Goal: Task Accomplishment & Management: Manage account settings

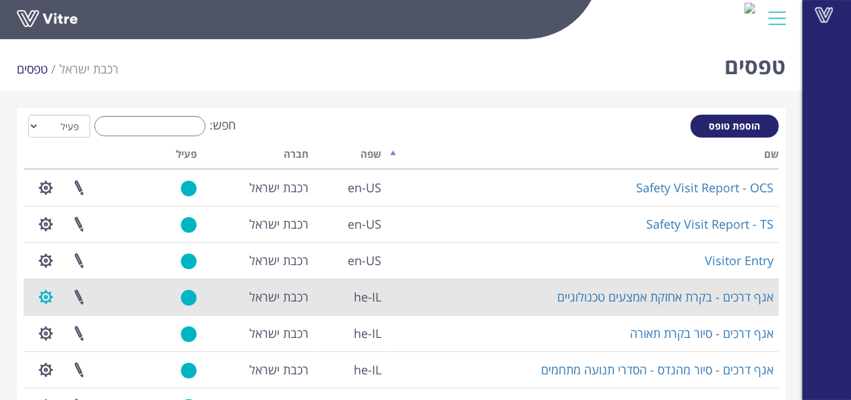
click at [47, 294] on button "button" at bounding box center [46, 297] width 34 height 36
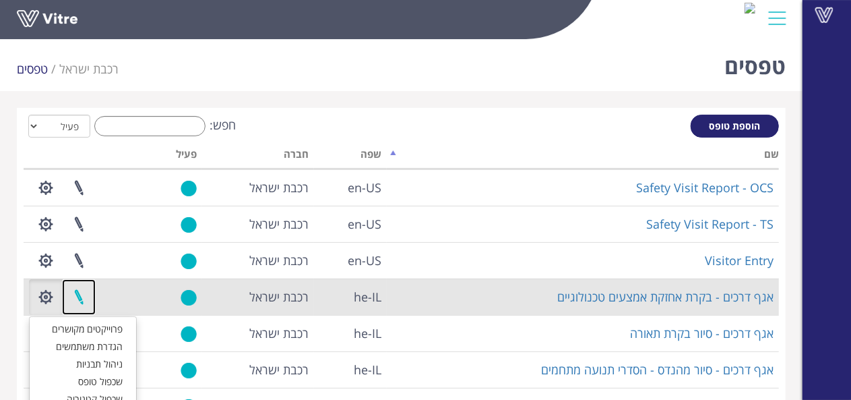
click at [84, 294] on link at bounding box center [79, 297] width 34 height 36
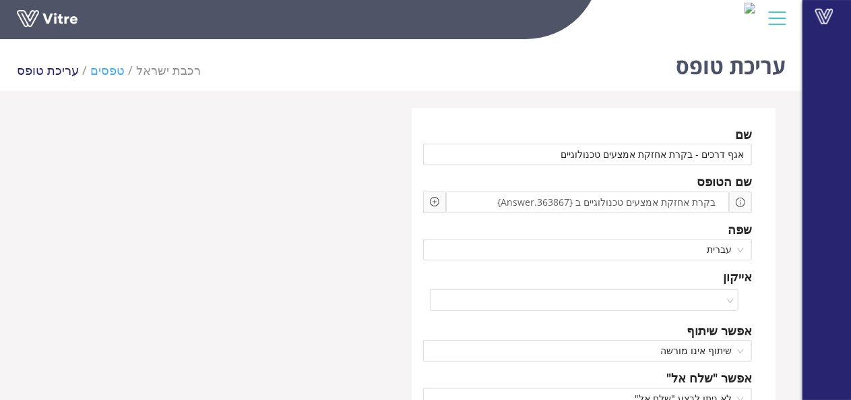
click at [93, 69] on link "טפסים" at bounding box center [107, 70] width 34 height 16
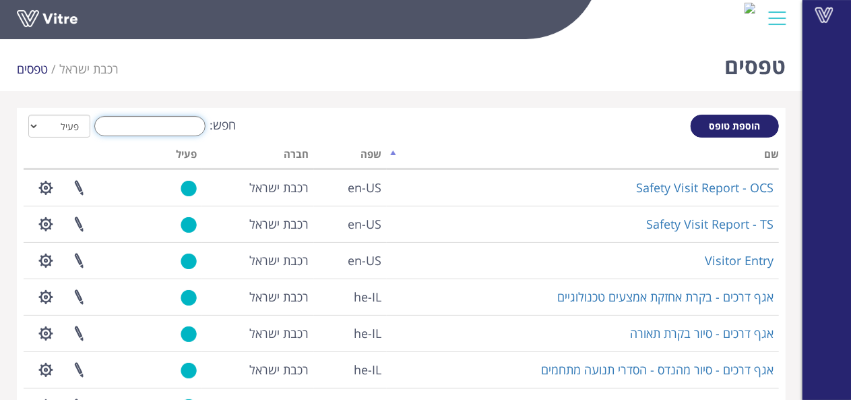
click at [178, 125] on input "חפש:" at bounding box center [149, 126] width 111 height 20
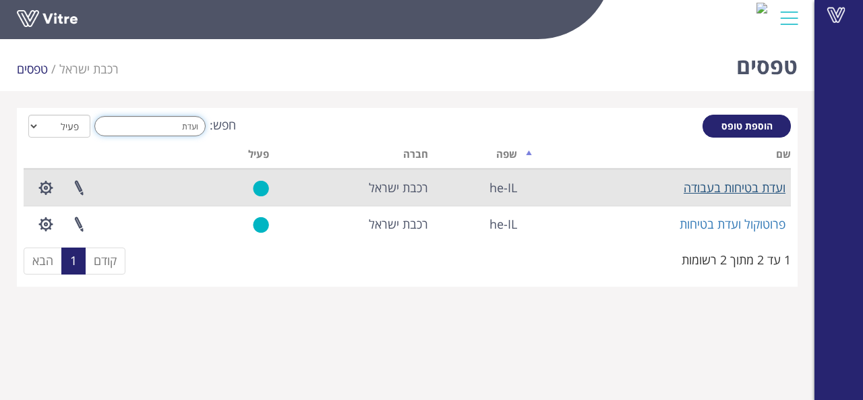
type input "ועדת"
click at [697, 189] on link "ועדת בטיחות בעבודה" at bounding box center [734, 187] width 102 height 16
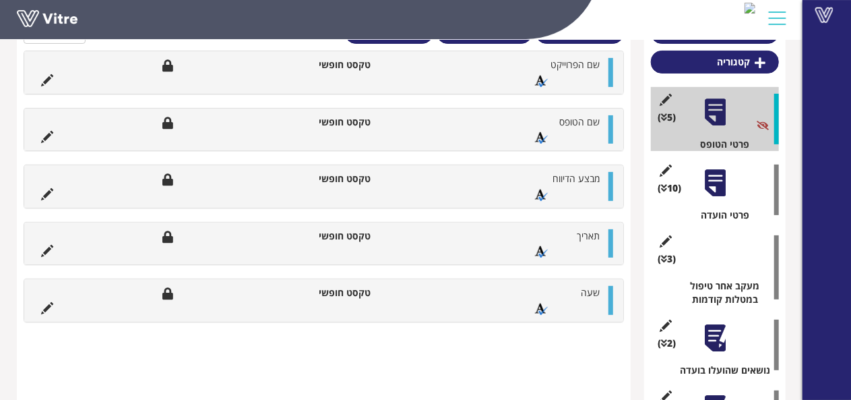
scroll to position [202, 0]
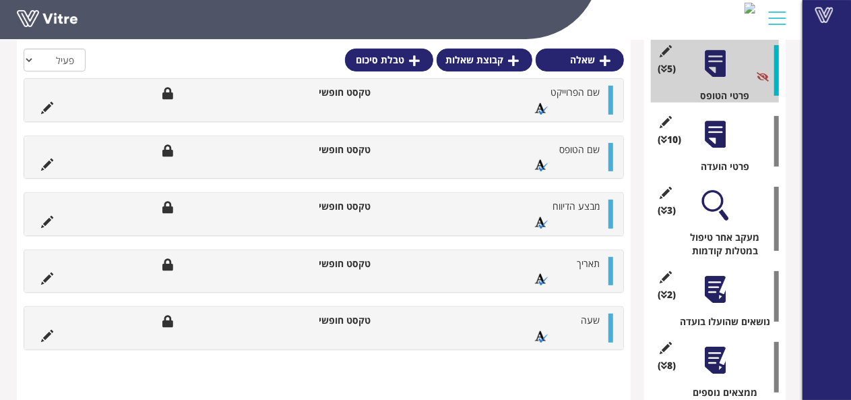
click at [718, 134] on div at bounding box center [715, 134] width 30 height 30
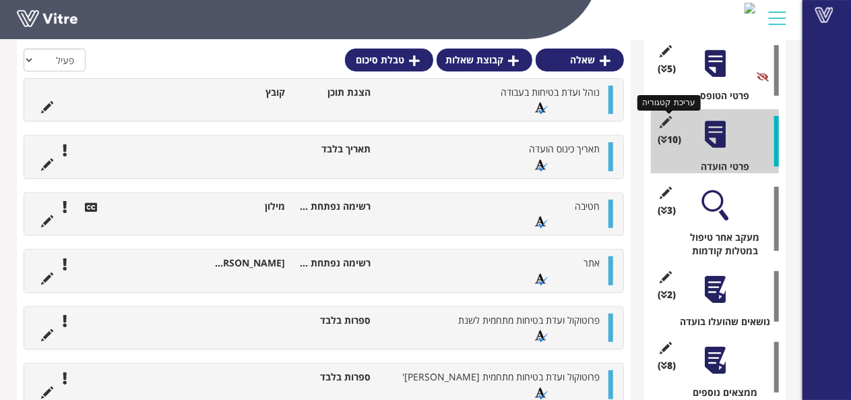
click at [664, 123] on icon at bounding box center [666, 122] width 17 height 12
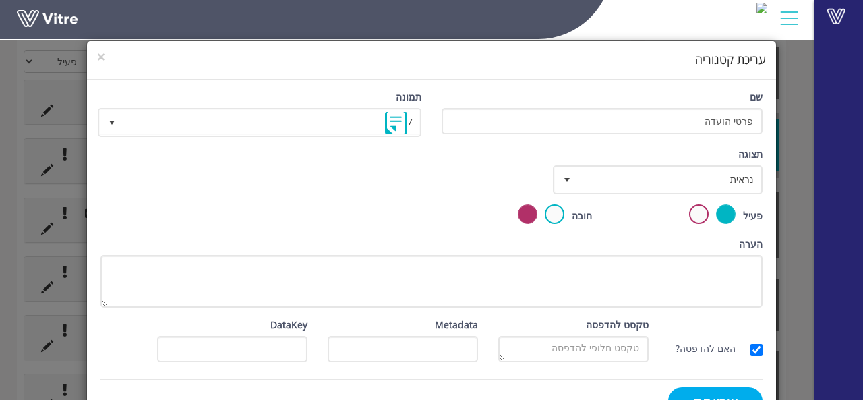
click at [683, 392] on input "שמירה" at bounding box center [715, 401] width 94 height 28
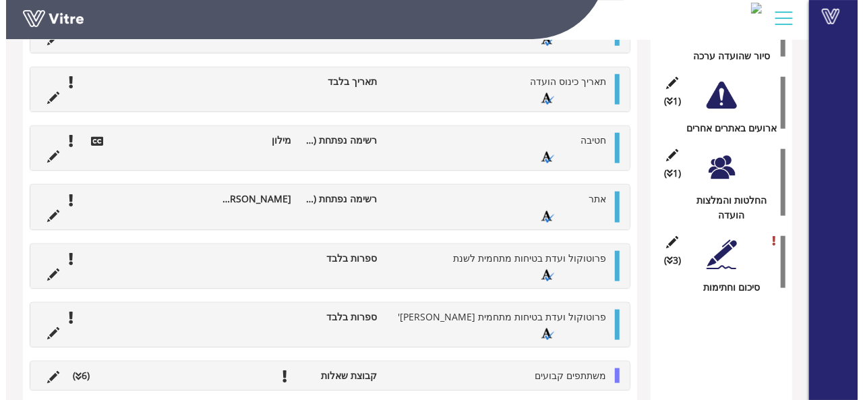
scroll to position [674, 0]
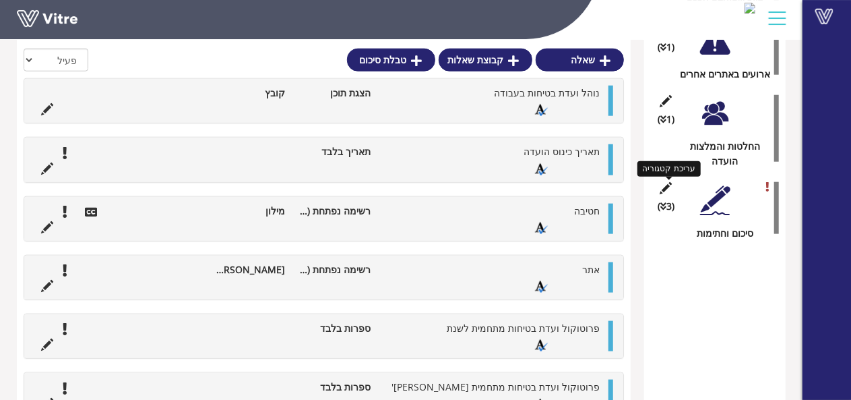
click at [670, 182] on icon at bounding box center [666, 188] width 17 height 12
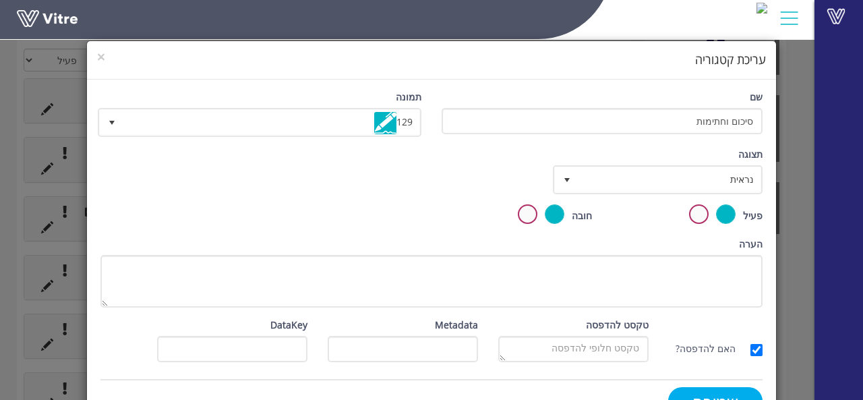
click at [745, 396] on input "שמירה" at bounding box center [715, 401] width 94 height 28
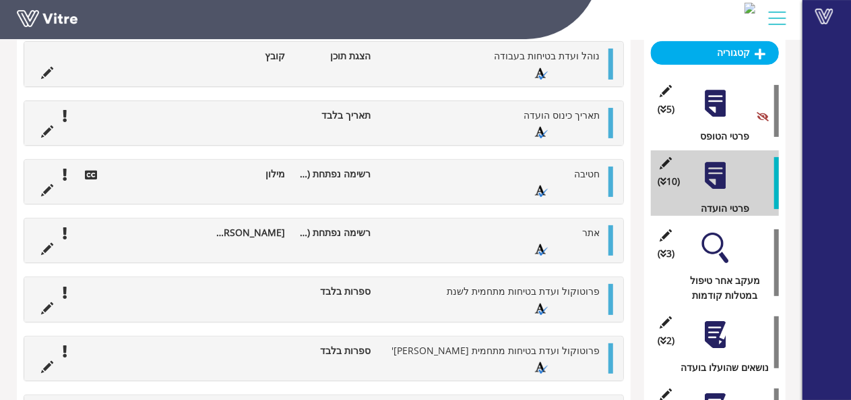
scroll to position [40, 0]
